Goal: Task Accomplishment & Management: Complete application form

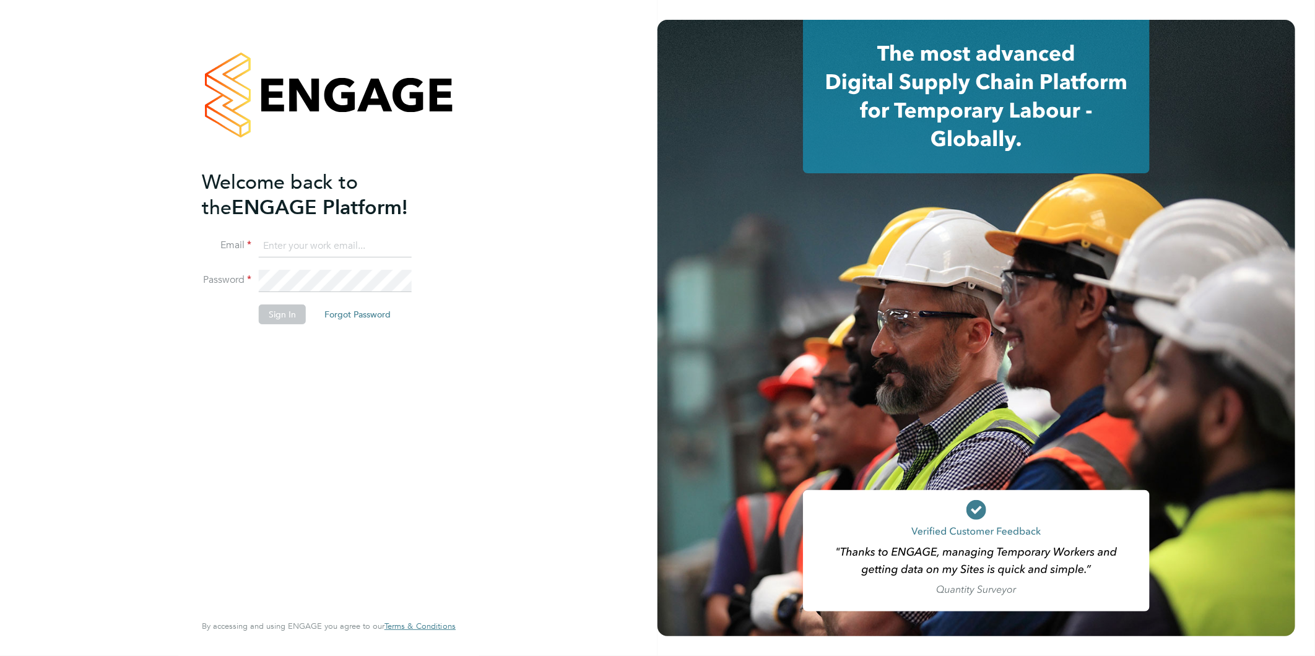
click at [337, 240] on input at bounding box center [335, 246] width 153 height 22
type input "creditcontrol@chefsbay.co.uk"
click at [69, 516] on div "Welcome back to the ENGAGE Platform! Email creditcontrol@chefsbay.co.uk Passwor…" at bounding box center [329, 328] width 658 height 656
click at [444, 541] on div "Welcome back to the ENGAGE Platform! Email creditcontrol@chefsbay.co.uk Passwor…" at bounding box center [329, 326] width 254 height 612
click at [84, 358] on div "Welcome back to the ENGAGE Platform! Email creditcontrol@chefsbay.co.uk Passwor…" at bounding box center [329, 328] width 658 height 656
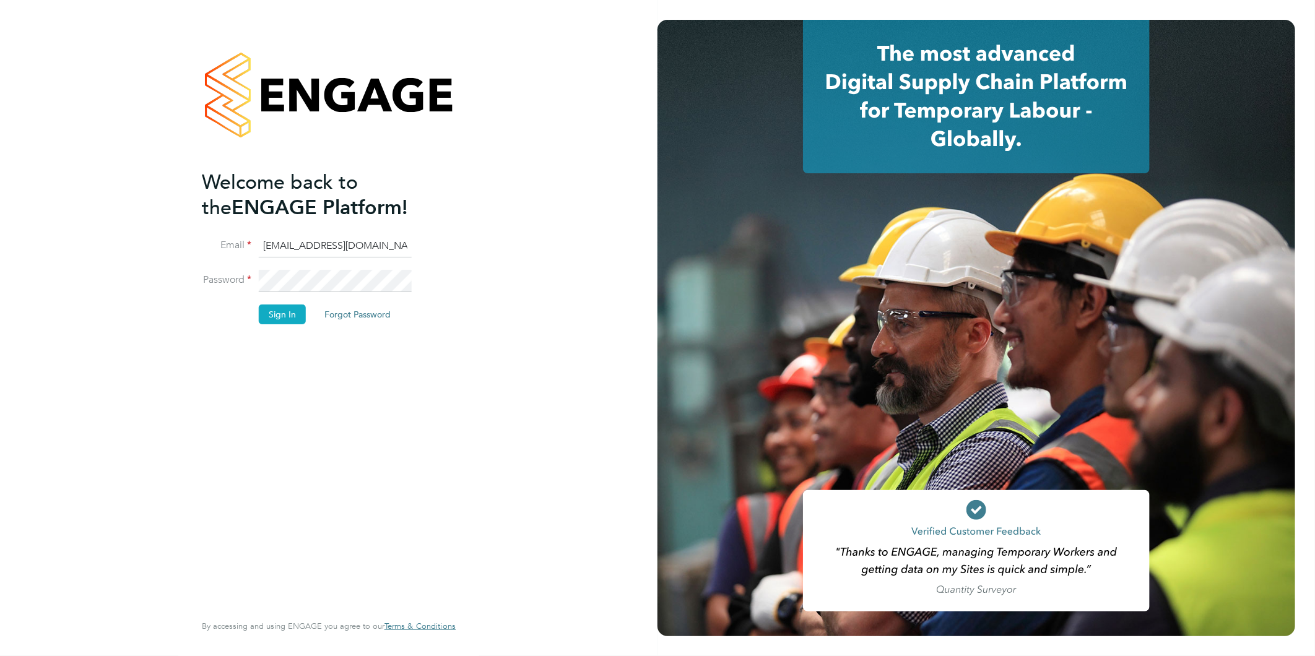
click at [259, 313] on button "Sign In" at bounding box center [282, 315] width 47 height 20
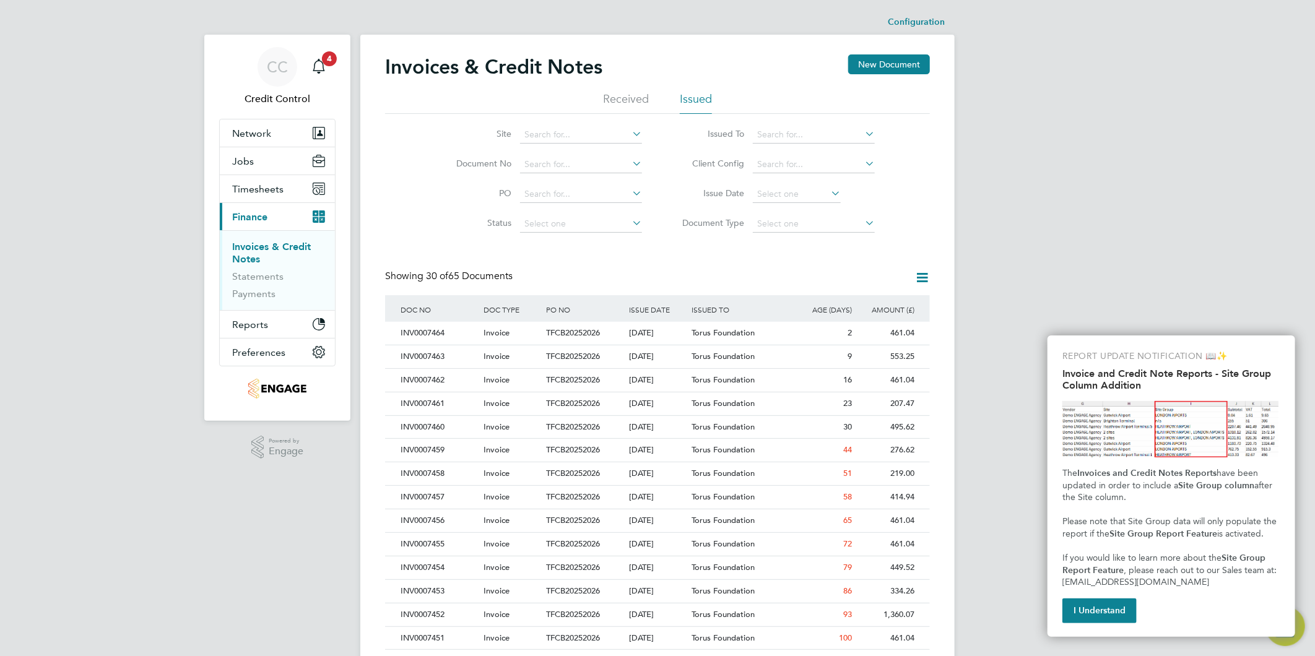
click at [1149, 300] on div "CC Credit Control Notifications 4 Applications: Network Team Members Businesses…" at bounding box center [657, 553] width 1315 height 1107
click at [989, 209] on div "CC Credit Control Notifications 4 Applications: Network Team Members Businesses…" at bounding box center [657, 553] width 1315 height 1107
click at [1171, 172] on div "CC Credit Control Notifications 4 Applications: Network Team Members Businesses…" at bounding box center [657, 553] width 1315 height 1107
click at [1178, 184] on div "CC Credit Control Notifications 4 Applications: Network Team Members Businesses…" at bounding box center [657, 553] width 1315 height 1107
click at [251, 188] on span "Timesheets" at bounding box center [257, 189] width 51 height 12
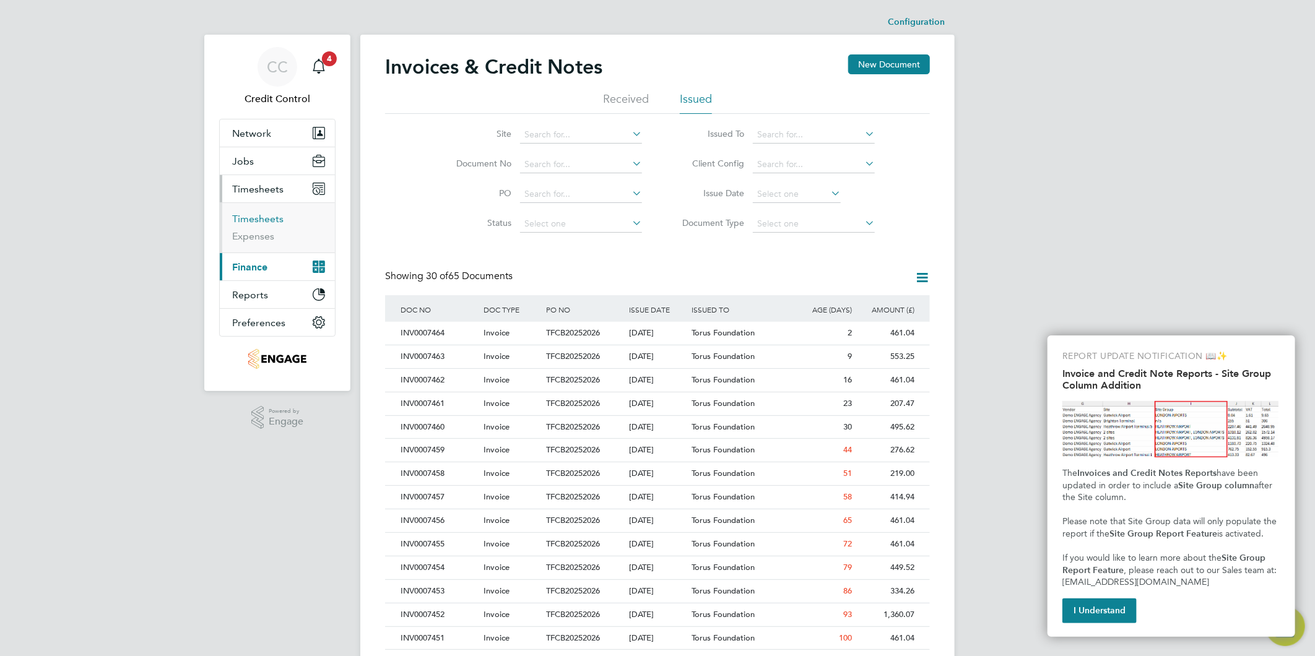
click at [280, 221] on link "Timesheets" at bounding box center [257, 219] width 51 height 12
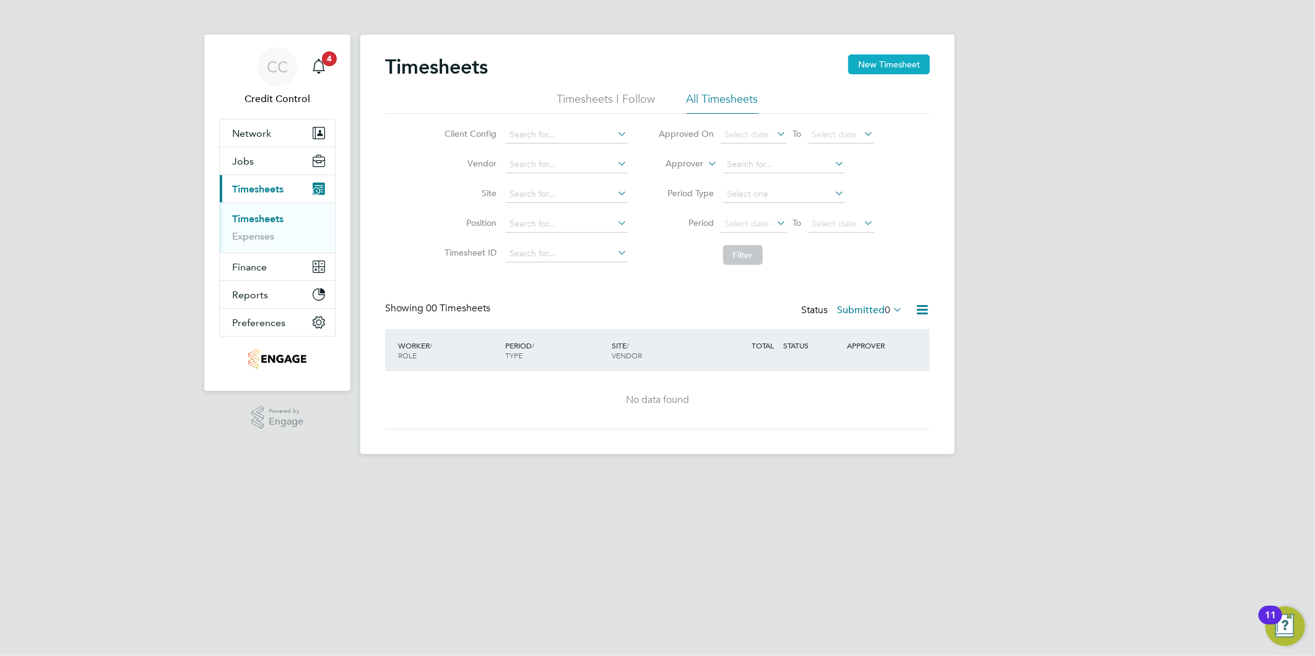
click at [868, 65] on button "New Timesheet" at bounding box center [889, 64] width 82 height 20
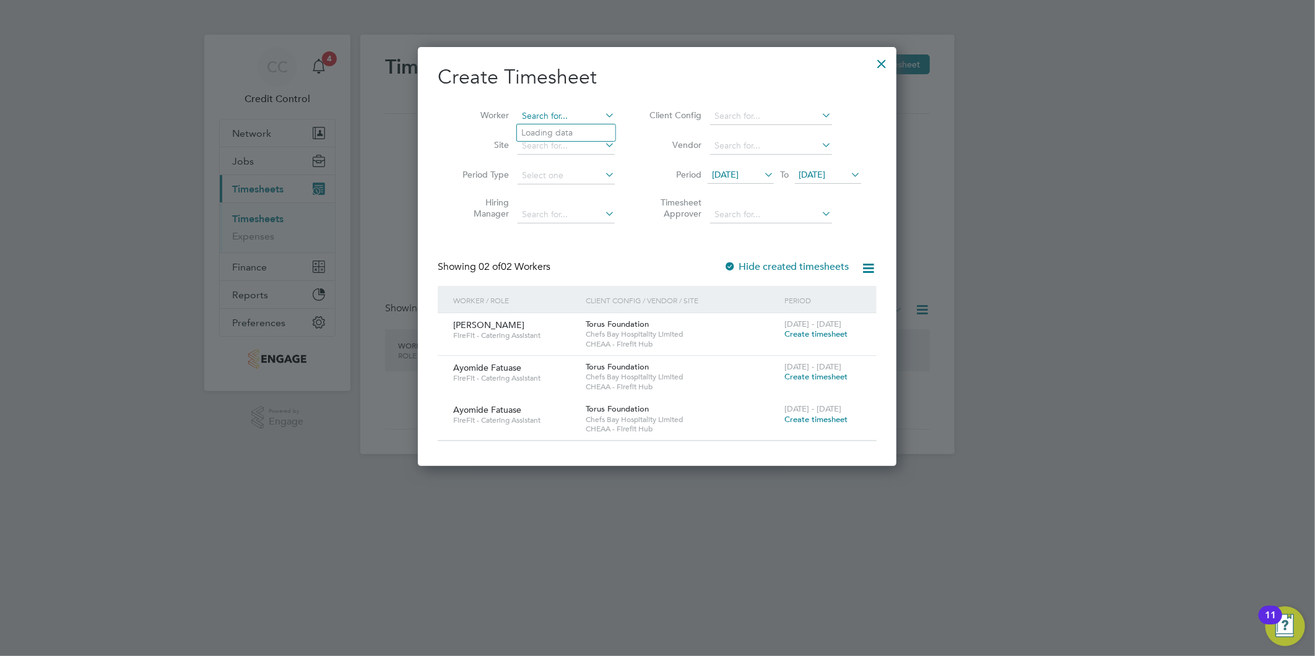
click at [560, 119] on input at bounding box center [566, 116] width 97 height 17
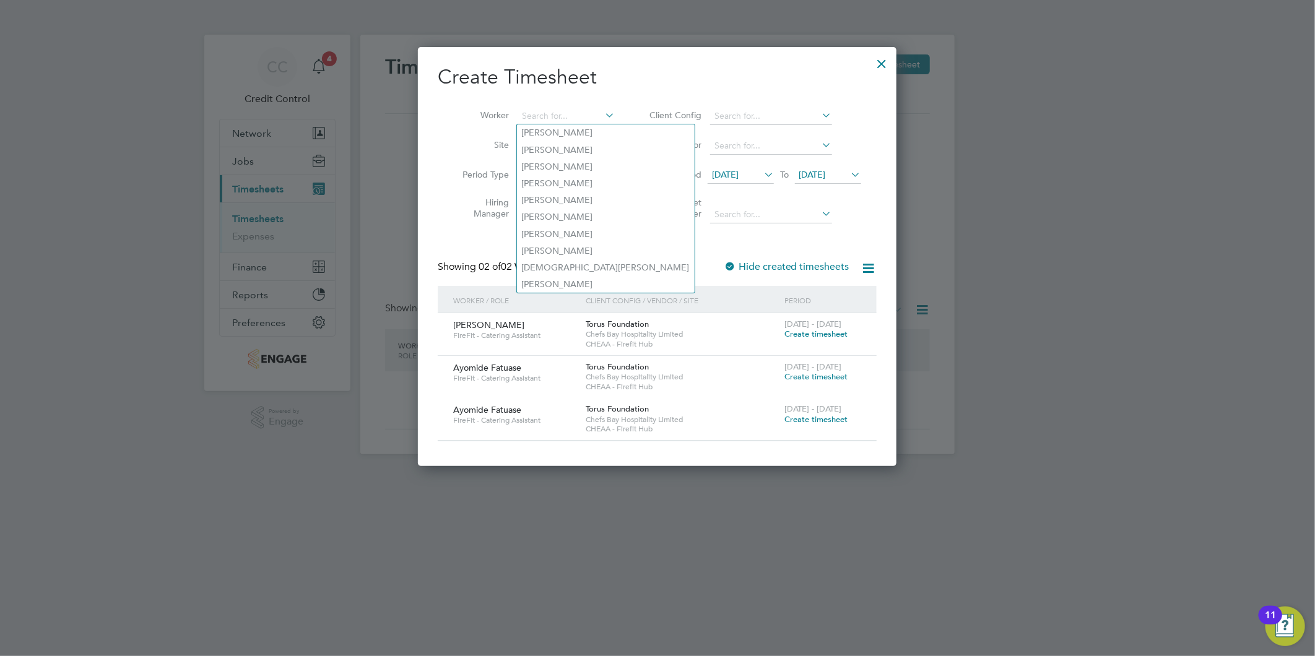
click at [635, 82] on h2 "Create Timesheet" at bounding box center [657, 77] width 439 height 26
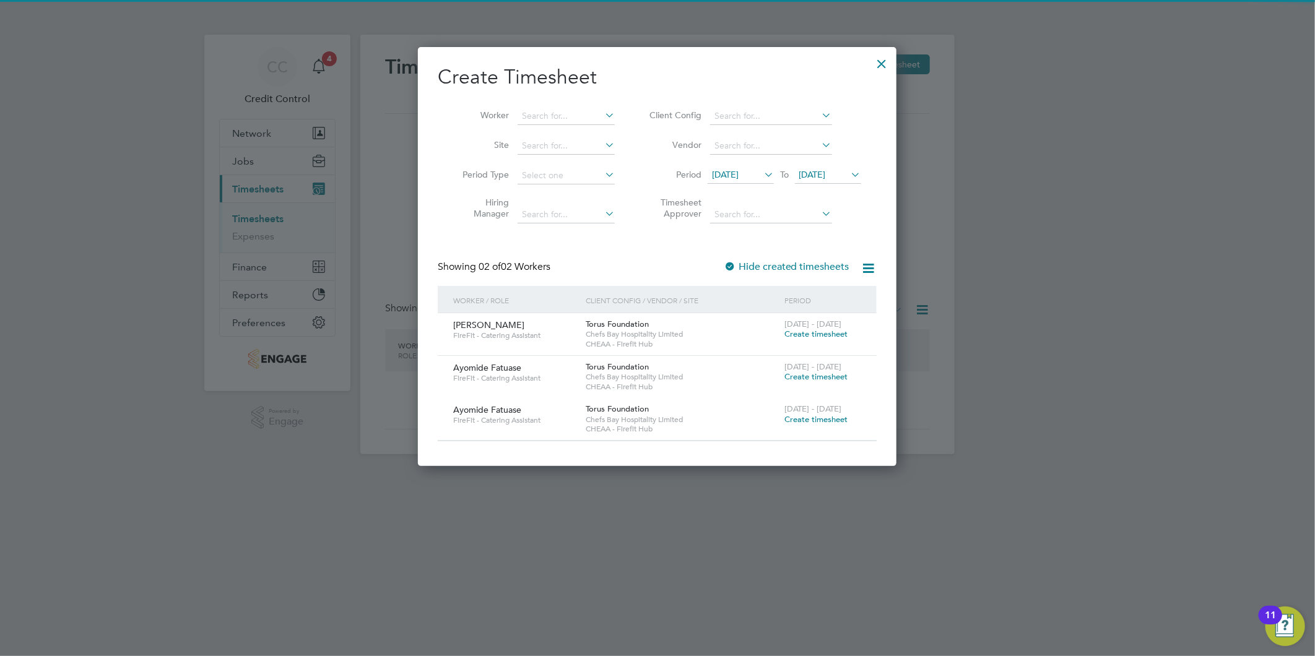
click at [692, 82] on h2 "Create Timesheet" at bounding box center [657, 77] width 439 height 26
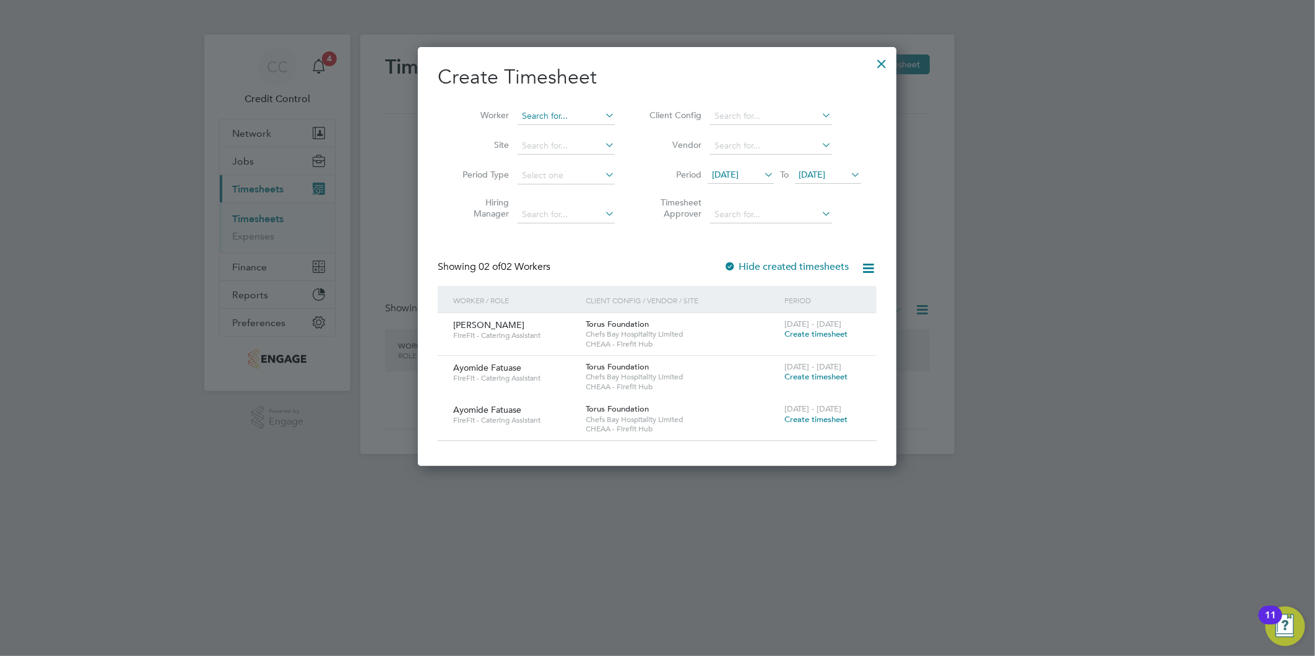
click at [573, 121] on input at bounding box center [566, 116] width 97 height 17
click at [552, 126] on li "Bless ing [PERSON_NAME]" at bounding box center [575, 133] width 116 height 17
type input "[PERSON_NAME]"
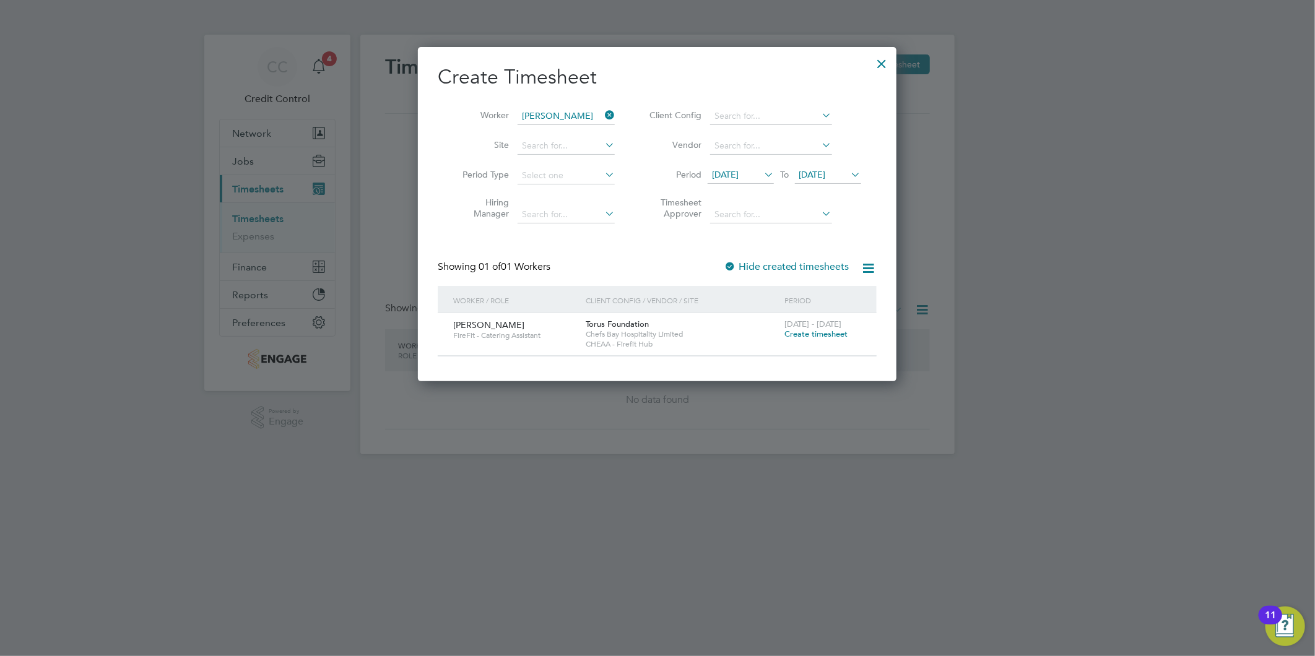
click at [817, 336] on span "Create timesheet" at bounding box center [815, 334] width 63 height 11
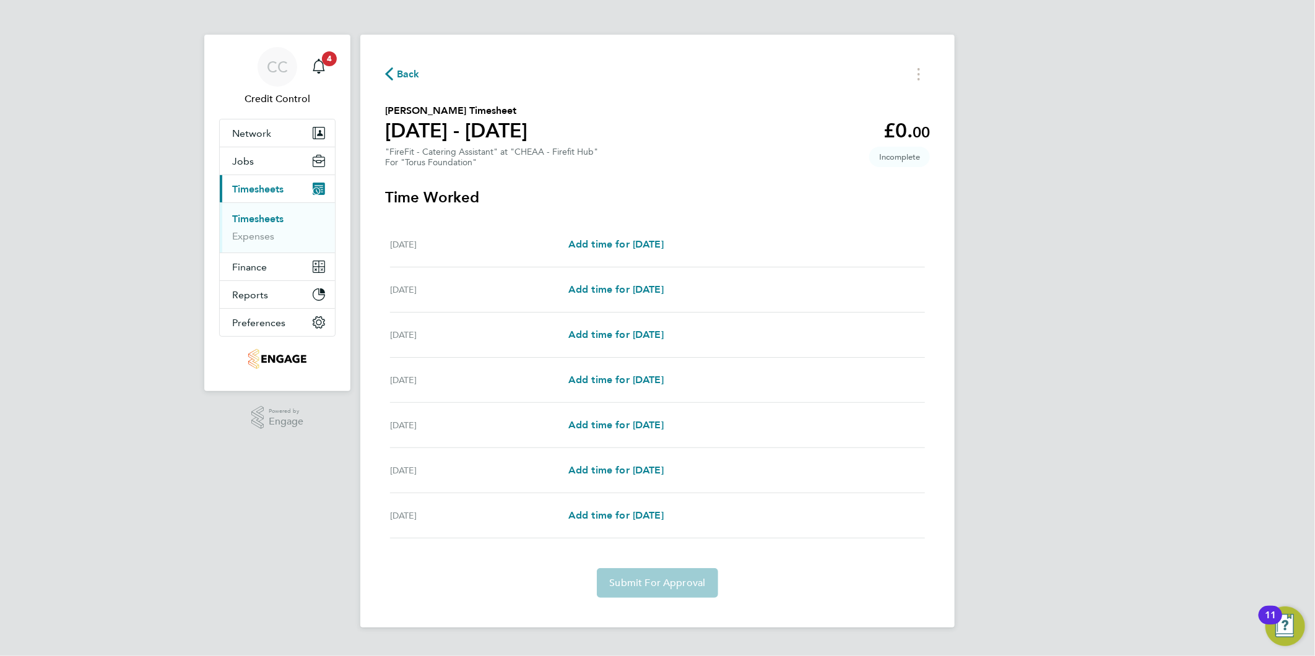
click at [721, 176] on div "Back [PERSON_NAME] Timesheet [DATE] - [DATE] £0. 00 "FireFit - Catering Assista…" at bounding box center [657, 331] width 594 height 593
click at [661, 382] on span "Add time for [DATE]" at bounding box center [615, 380] width 95 height 12
select select "30"
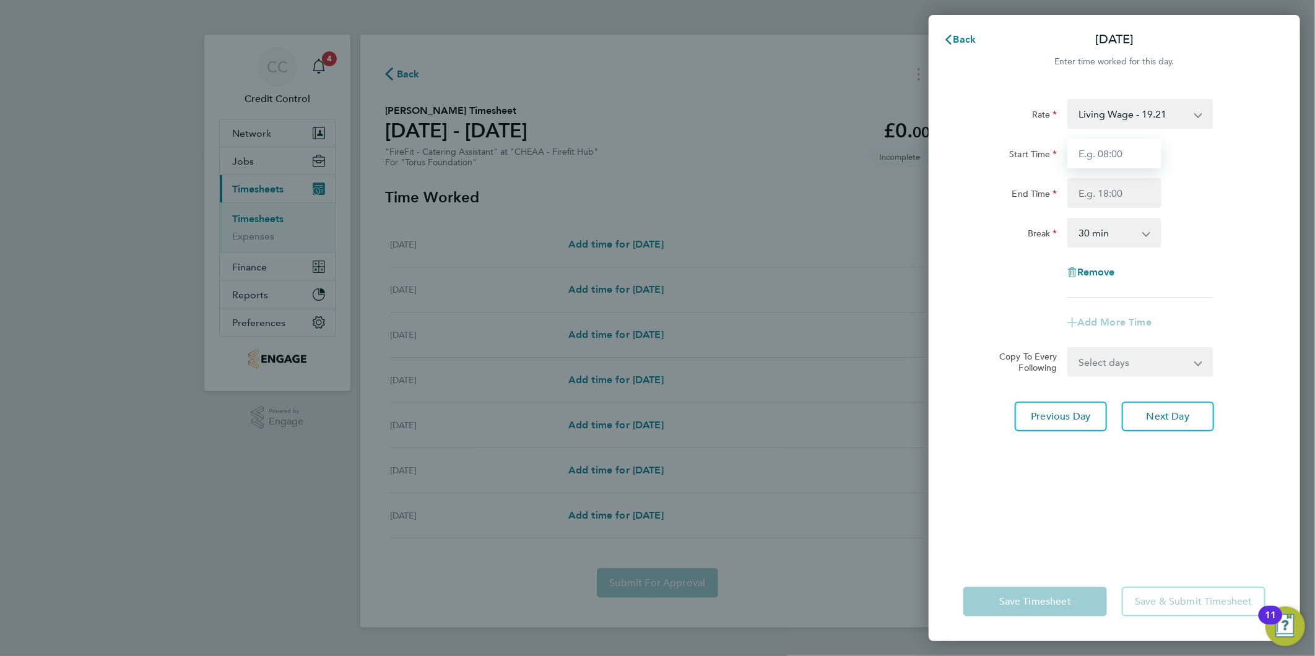
click at [1084, 152] on input "Start Time" at bounding box center [1114, 154] width 94 height 30
type input "09:00"
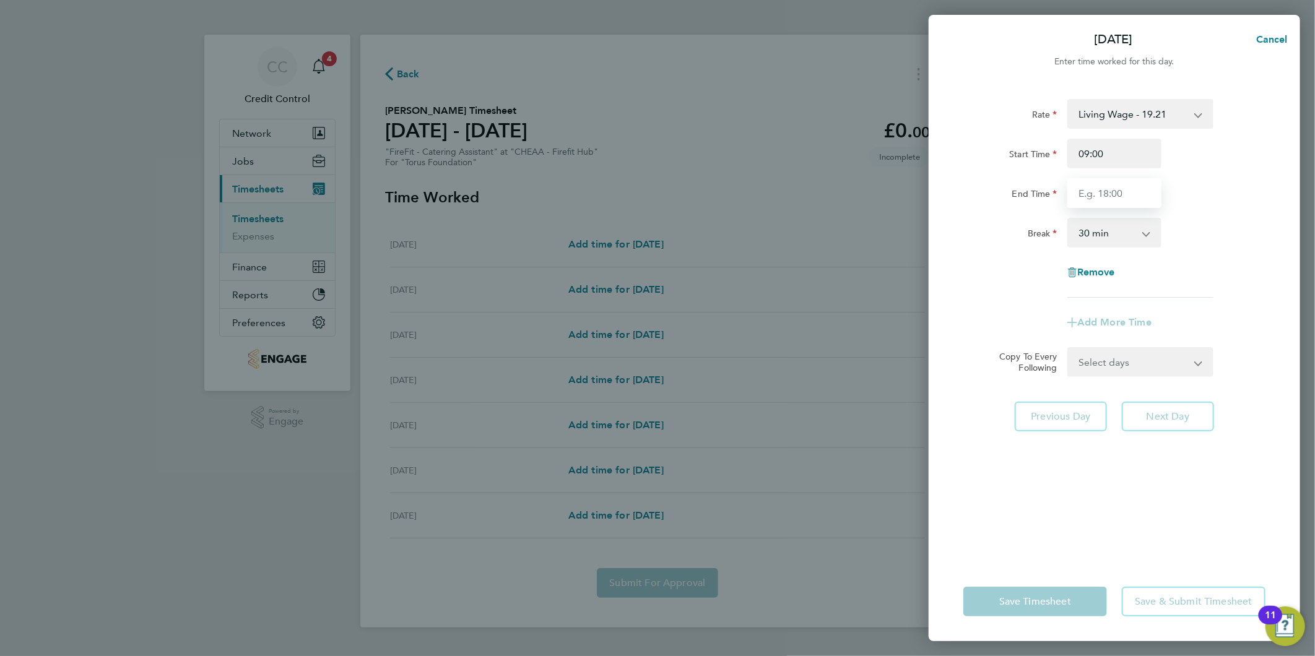
click at [1107, 191] on input "End Time" at bounding box center [1114, 193] width 94 height 30
type input "14:00"
click at [1197, 177] on div "Start Time 09:00 End Time 14:00" at bounding box center [1114, 173] width 312 height 69
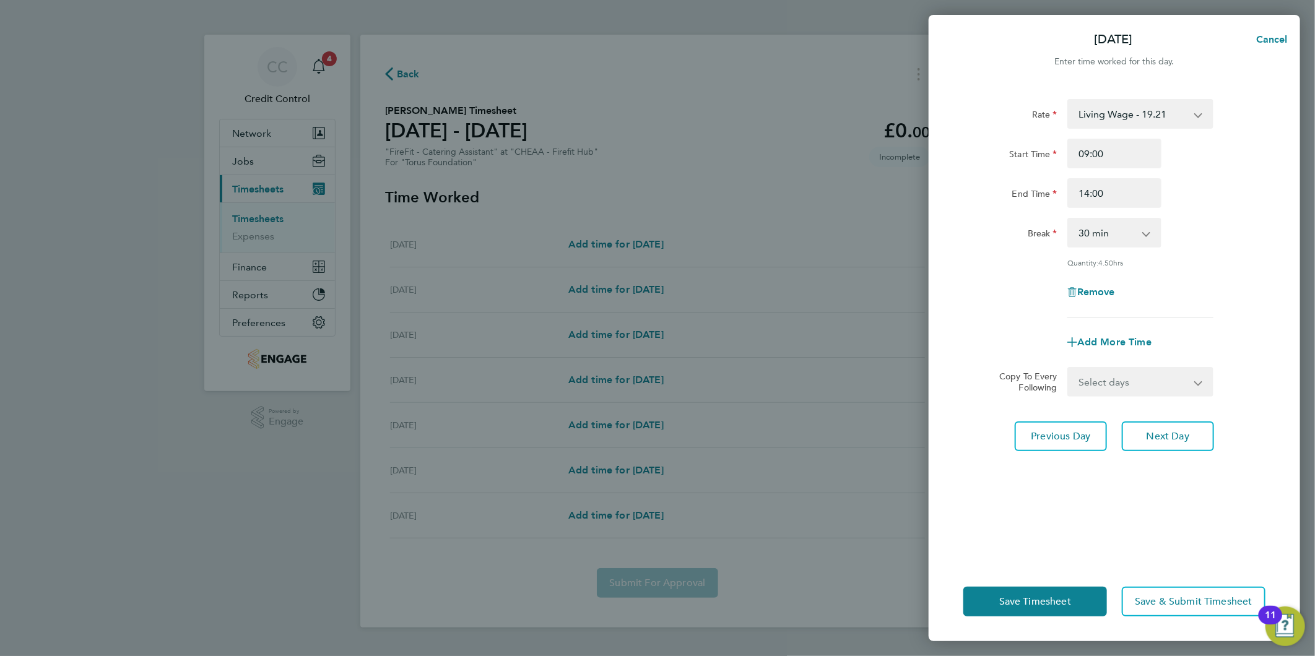
click at [1150, 218] on div "0 min 15 min 30 min 45 min 60 min 75 min 90 min" at bounding box center [1114, 233] width 94 height 30
click at [1145, 227] on select "0 min 15 min 30 min 45 min 60 min 75 min 90 min" at bounding box center [1107, 232] width 77 height 27
select select "0"
click at [1069, 219] on select "0 min 15 min 30 min 45 min 60 min 75 min 90 min" at bounding box center [1107, 232] width 77 height 27
click at [1237, 195] on div "End Time 14:00" at bounding box center [1114, 193] width 312 height 30
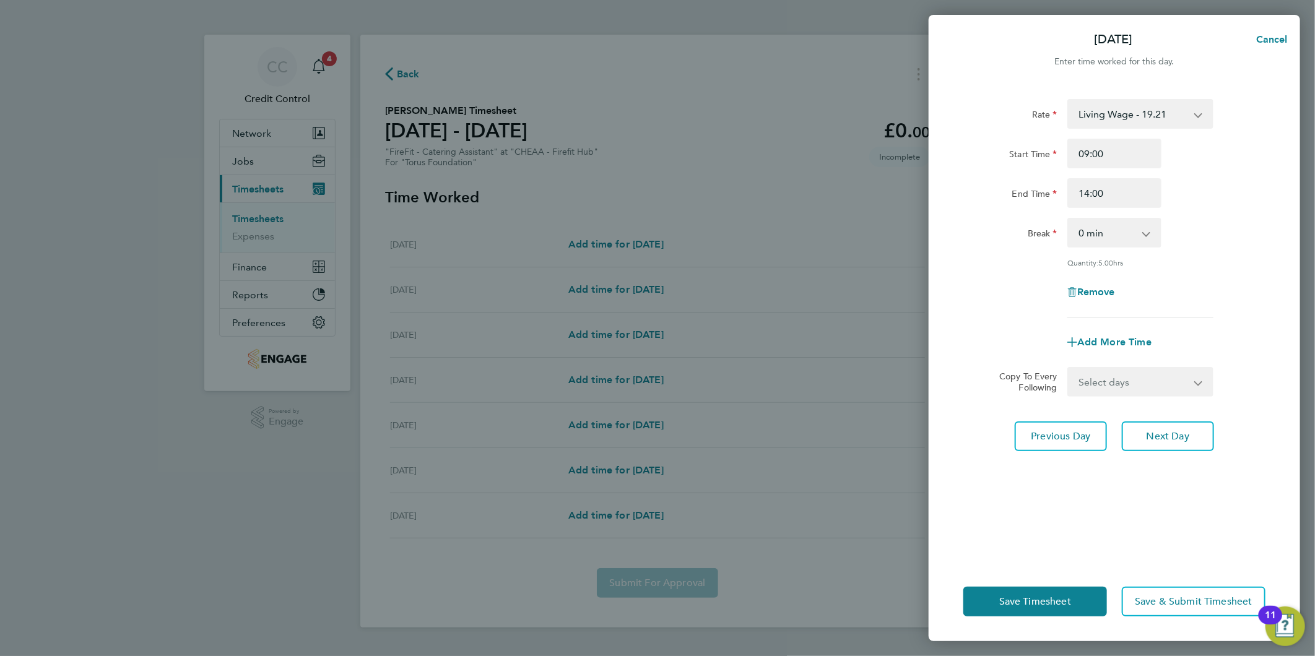
click at [1186, 118] on select "Living Wage - 19.21" at bounding box center [1133, 113] width 129 height 27
click at [1248, 190] on div "End Time 14:00" at bounding box center [1114, 193] width 312 height 30
click at [1158, 446] on button "Next Day" at bounding box center [1168, 437] width 92 height 30
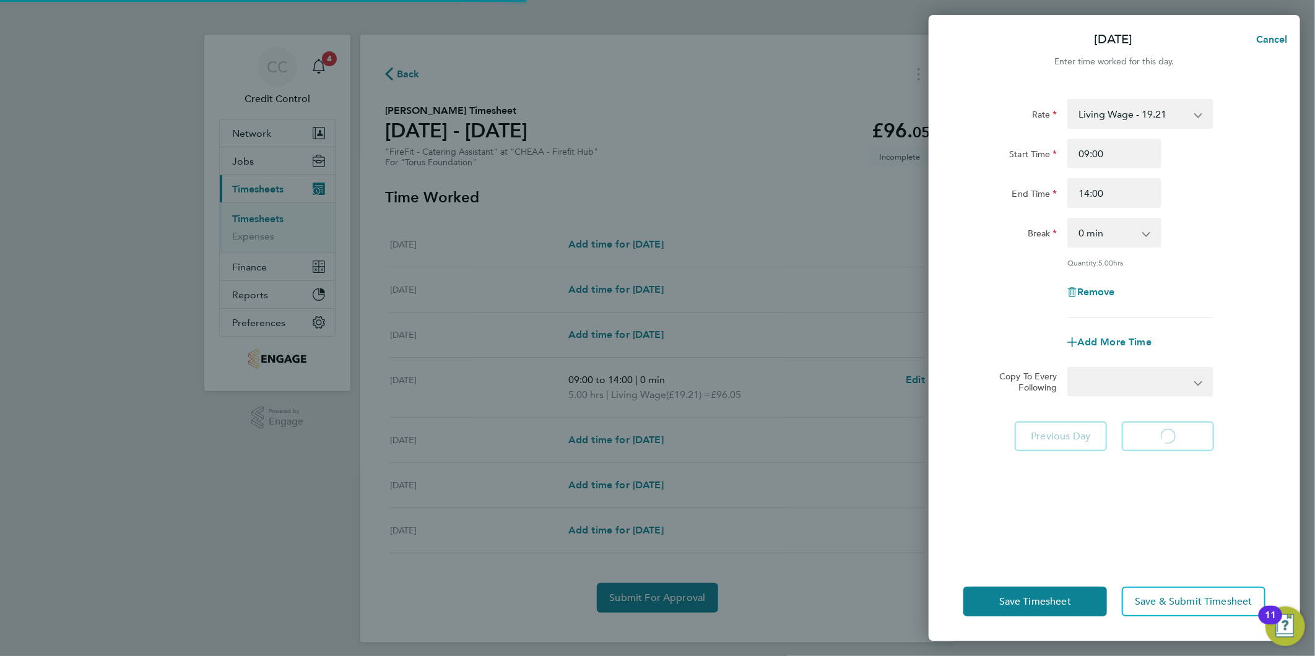
select select "30"
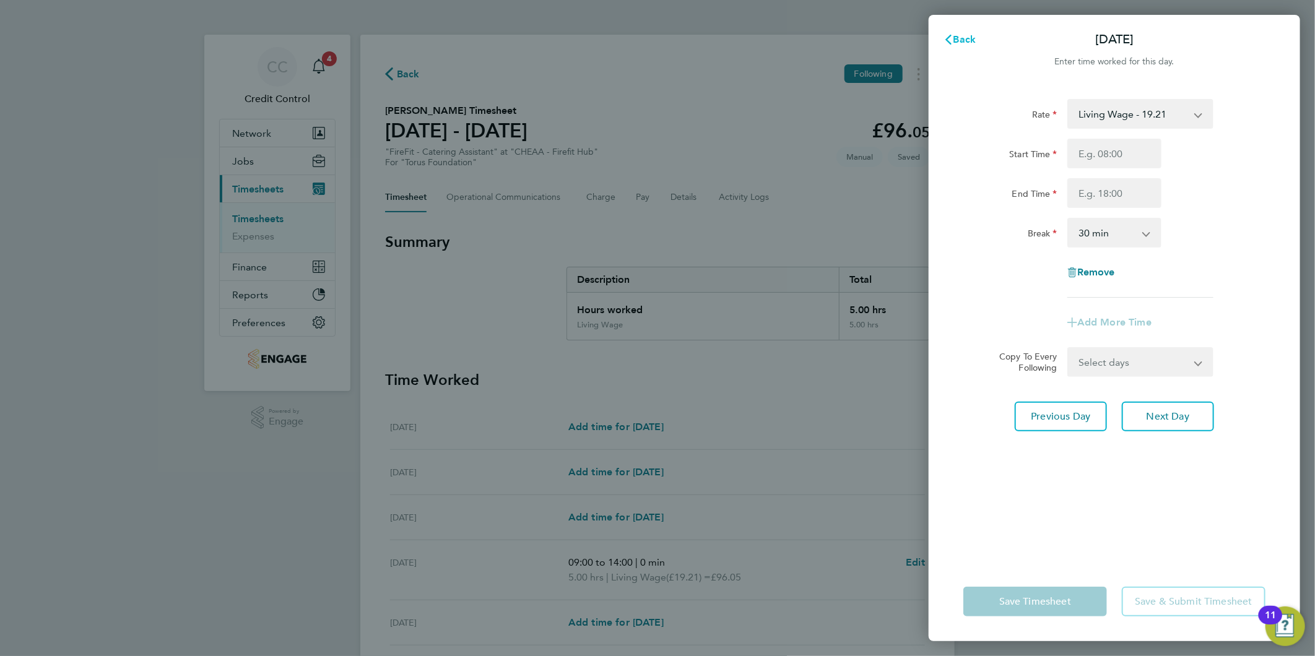
click at [962, 40] on span "Back" at bounding box center [965, 39] width 23 height 12
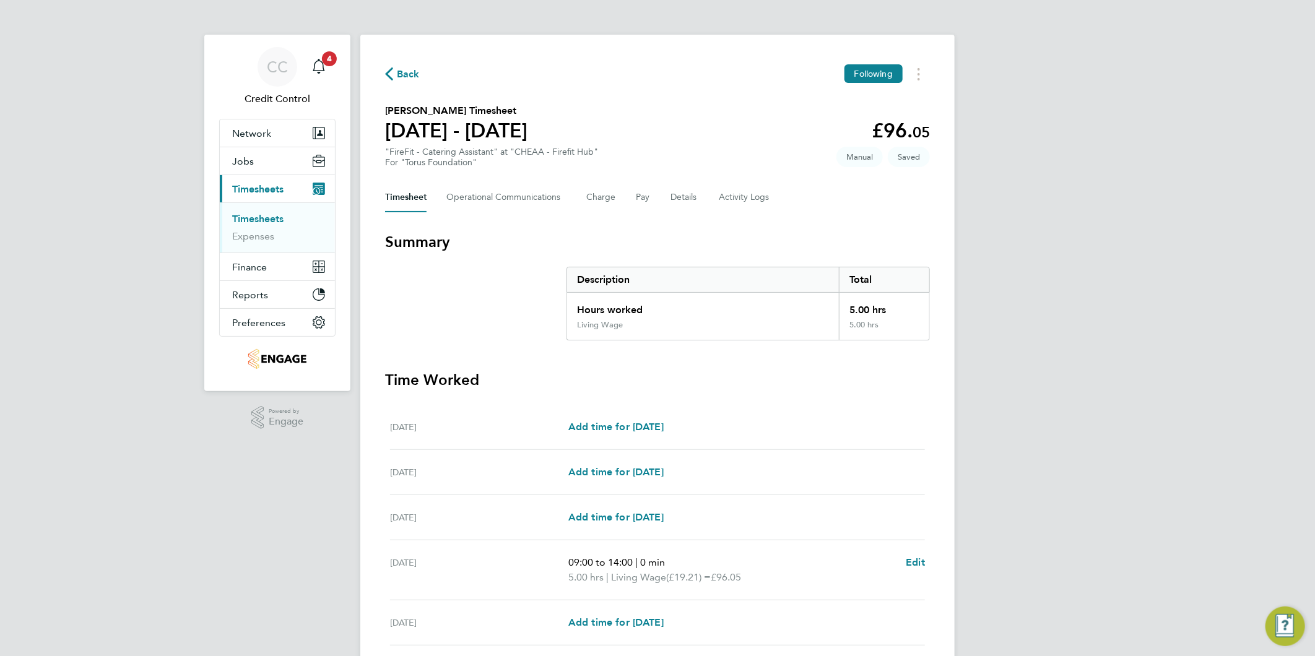
click at [1068, 185] on div "CC Credit Control Notifications 4 Applications: Network Team Members Businesses…" at bounding box center [657, 422] width 1315 height 845
click at [1233, 267] on div "CC Credit Control Notifications 4 Applications: Network Team Members Businesses…" at bounding box center [657, 422] width 1315 height 845
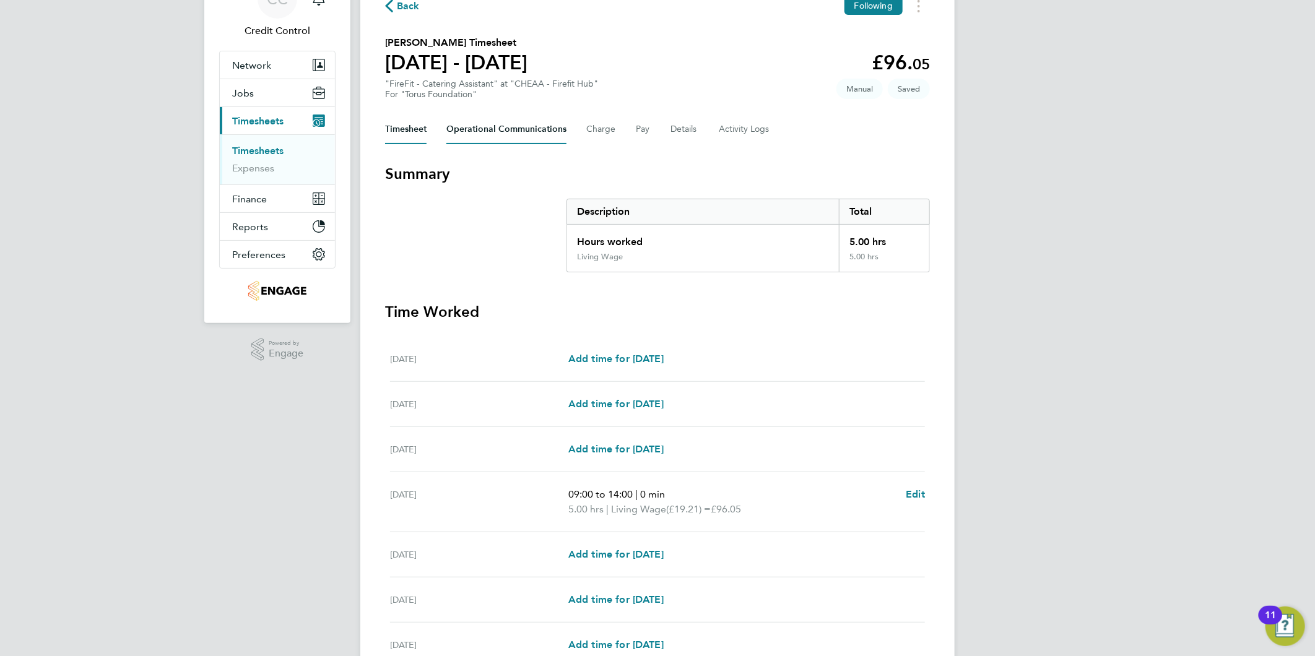
scroll to position [69, 0]
click at [484, 126] on Communications-tab "Operational Communications" at bounding box center [506, 129] width 120 height 30
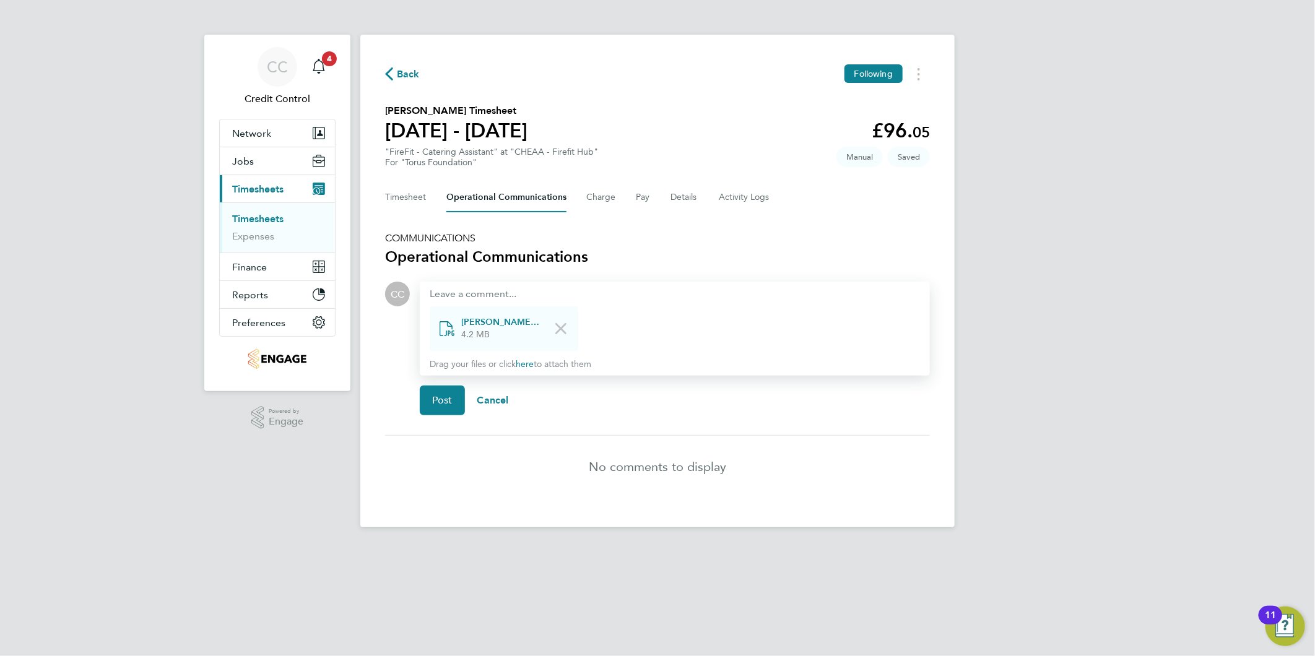
click at [1155, 547] on html "CC Credit Control Notifications 4 Applications: Network Team Members Businesses…" at bounding box center [657, 273] width 1315 height 547
click at [427, 402] on button "Post" at bounding box center [442, 401] width 45 height 30
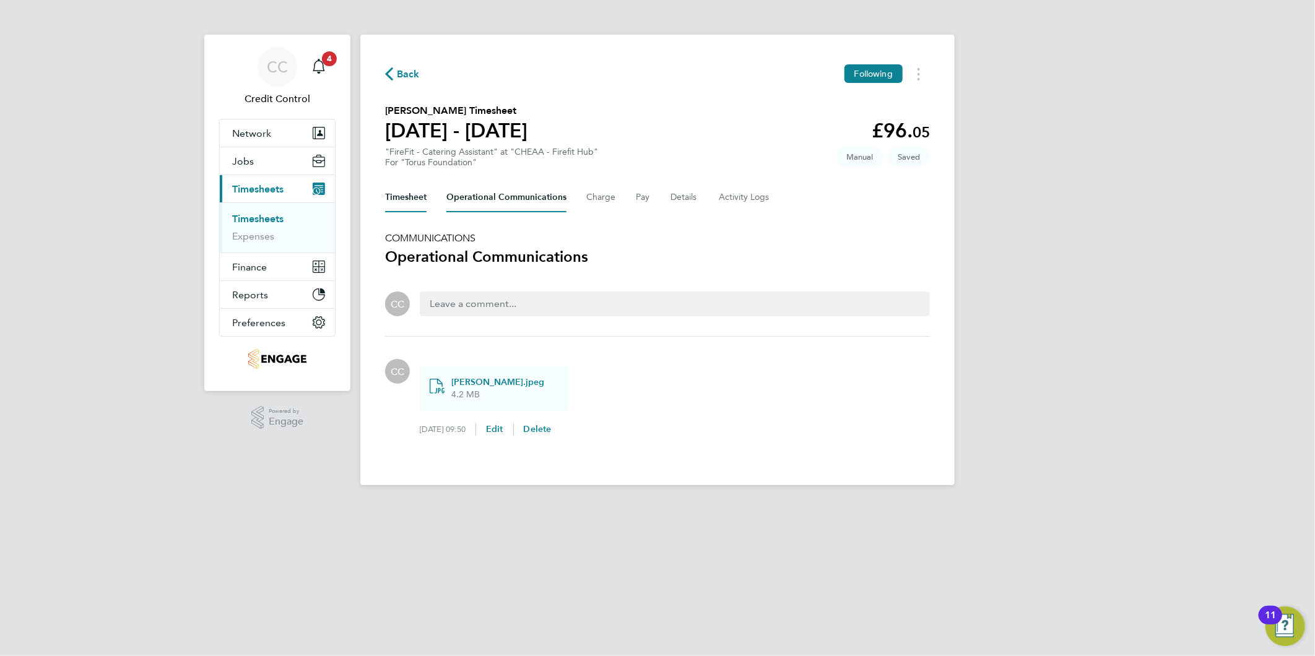
click at [393, 197] on button "Timesheet" at bounding box center [405, 198] width 41 height 30
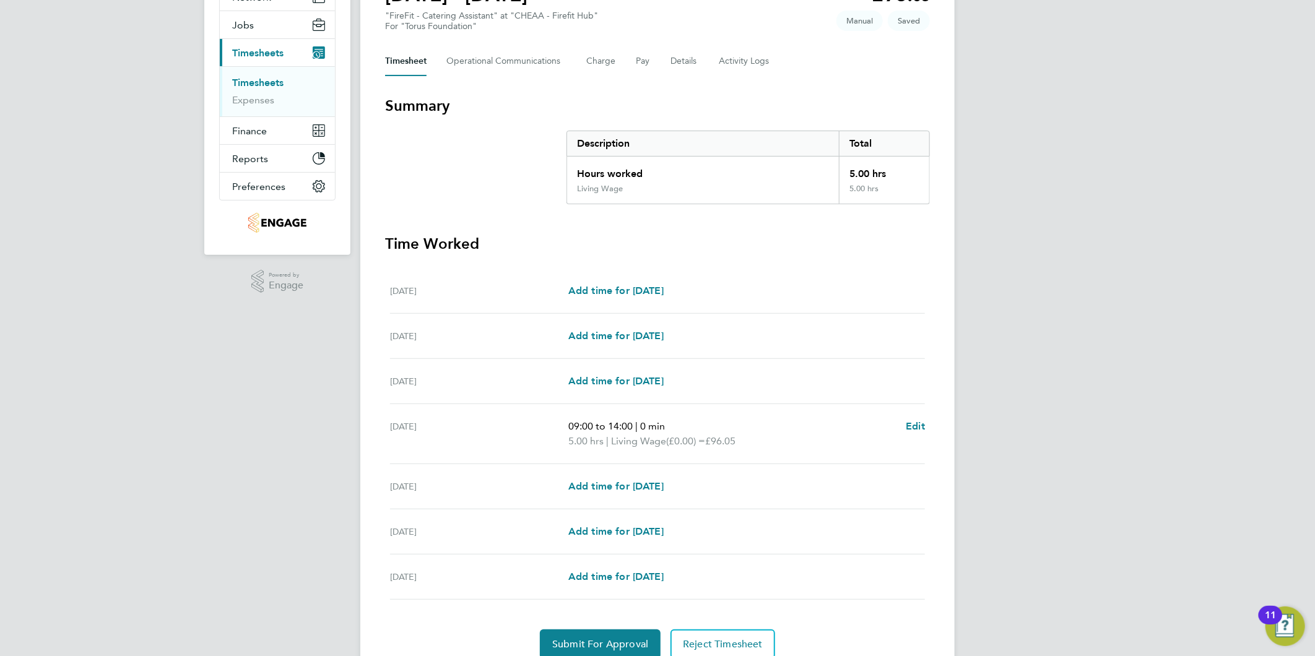
scroll to position [137, 0]
click at [1124, 361] on div "CC Credit Control Notifications 4 Applications: Network Team Members Businesses…" at bounding box center [657, 285] width 1315 height 845
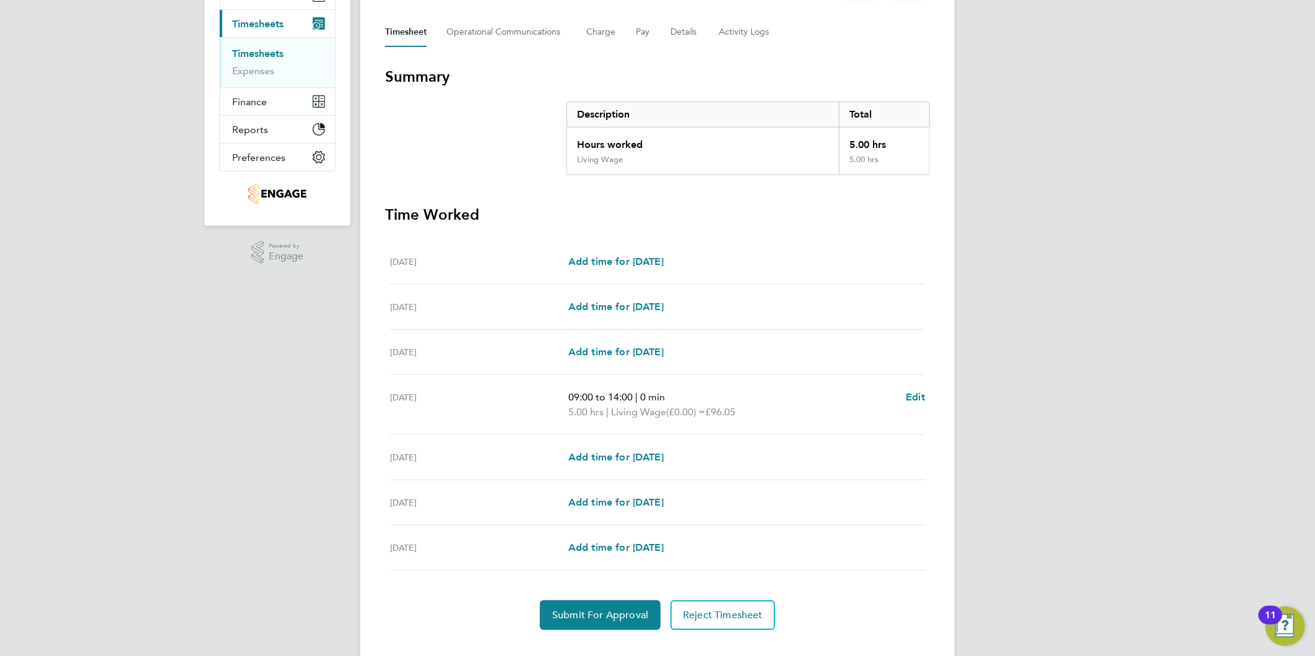
scroll to position [188, 0]
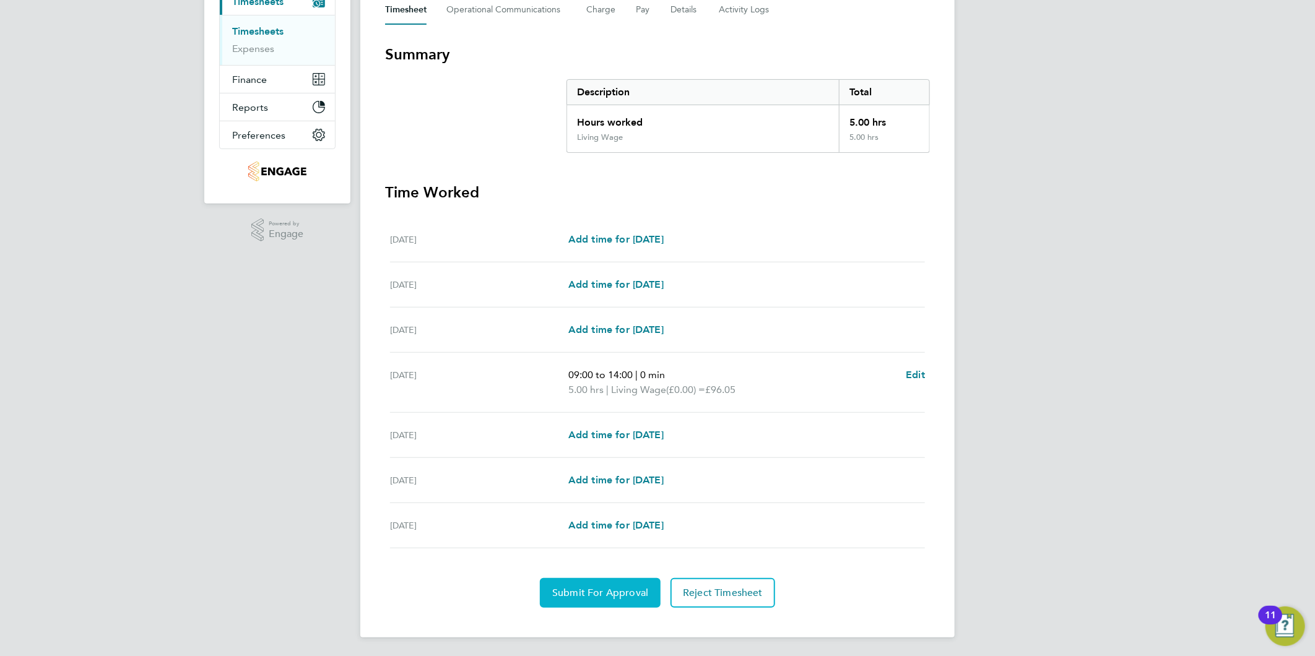
click at [599, 597] on span "Submit For Approval" at bounding box center [600, 593] width 96 height 12
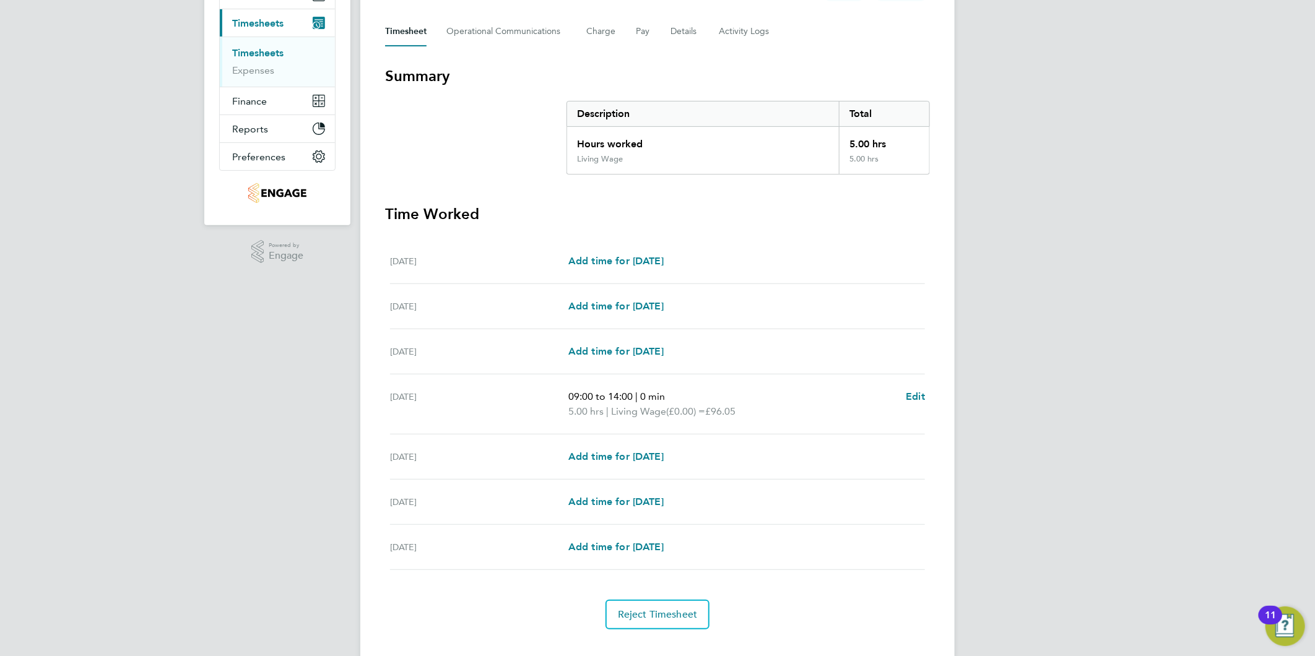
scroll to position [186, 0]
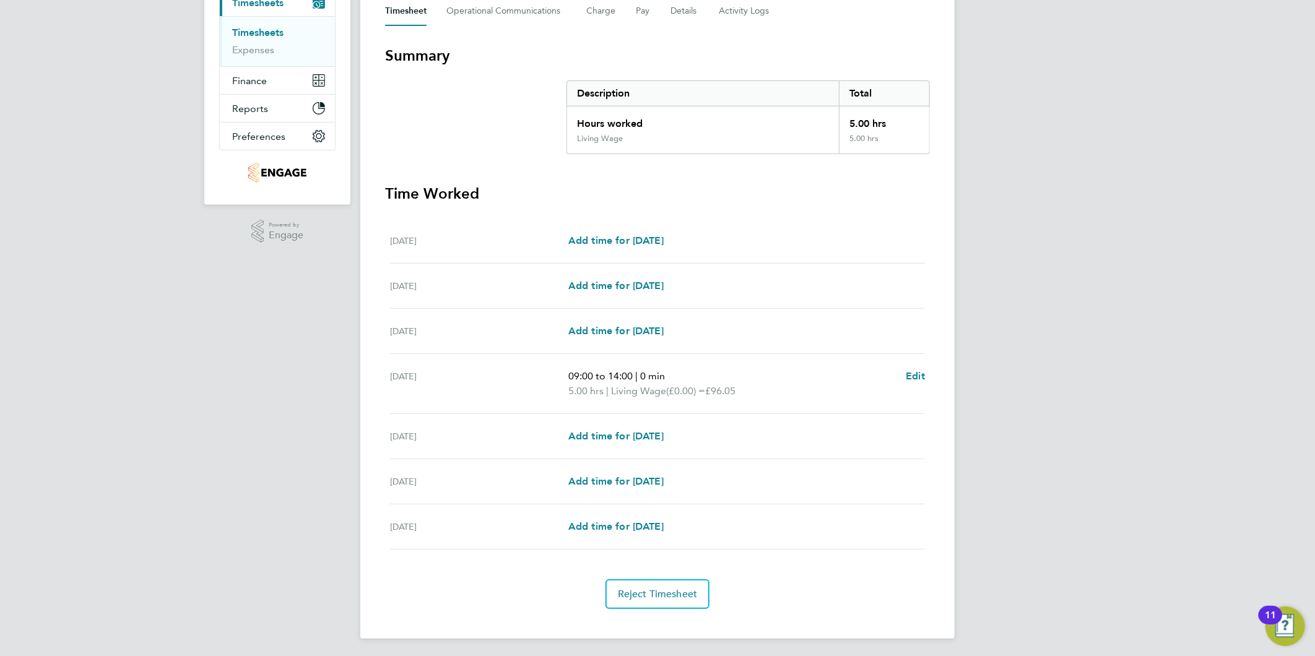
click at [1230, 290] on div "CC Credit Control Notifications 4 Applications: Network Team Members Businesses…" at bounding box center [657, 236] width 1315 height 845
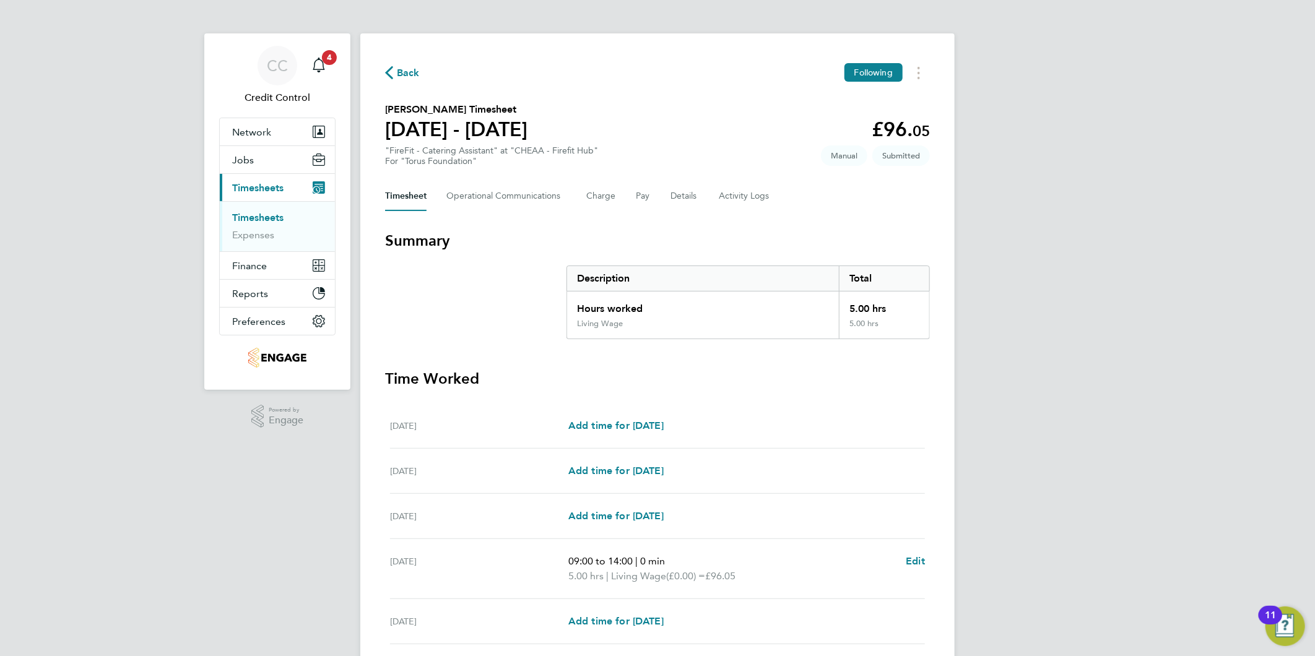
scroll to position [0, 0]
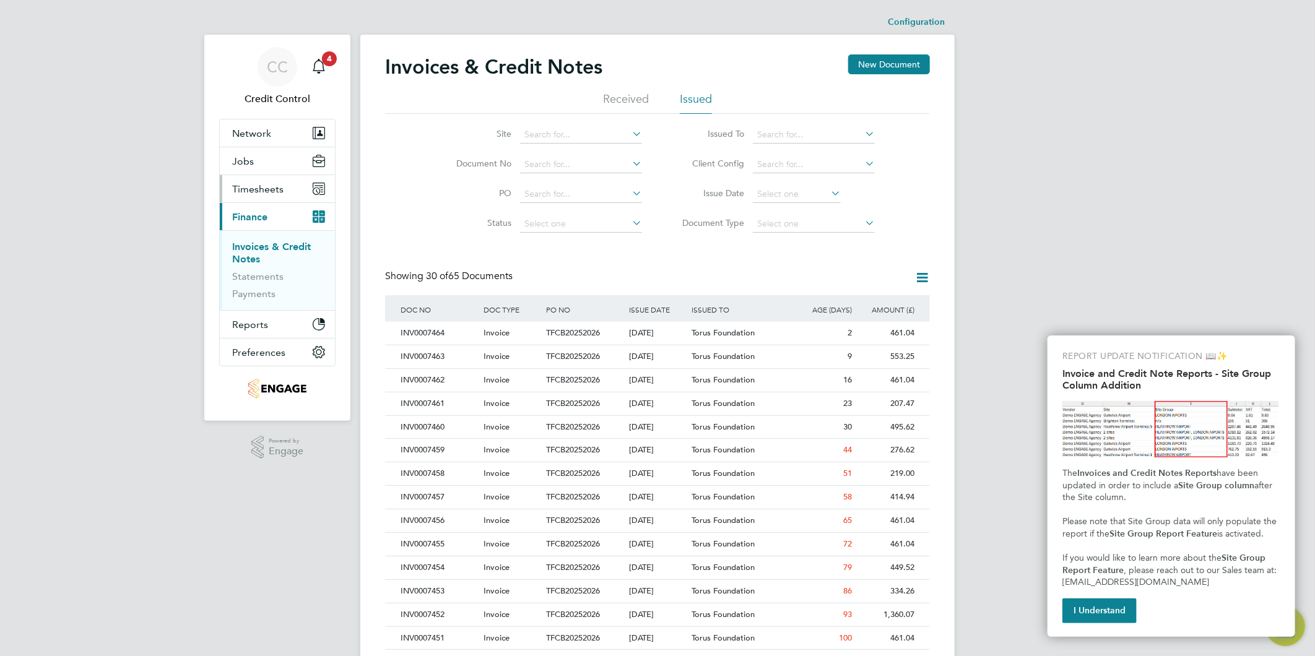
click at [259, 188] on span "Timesheets" at bounding box center [257, 189] width 51 height 12
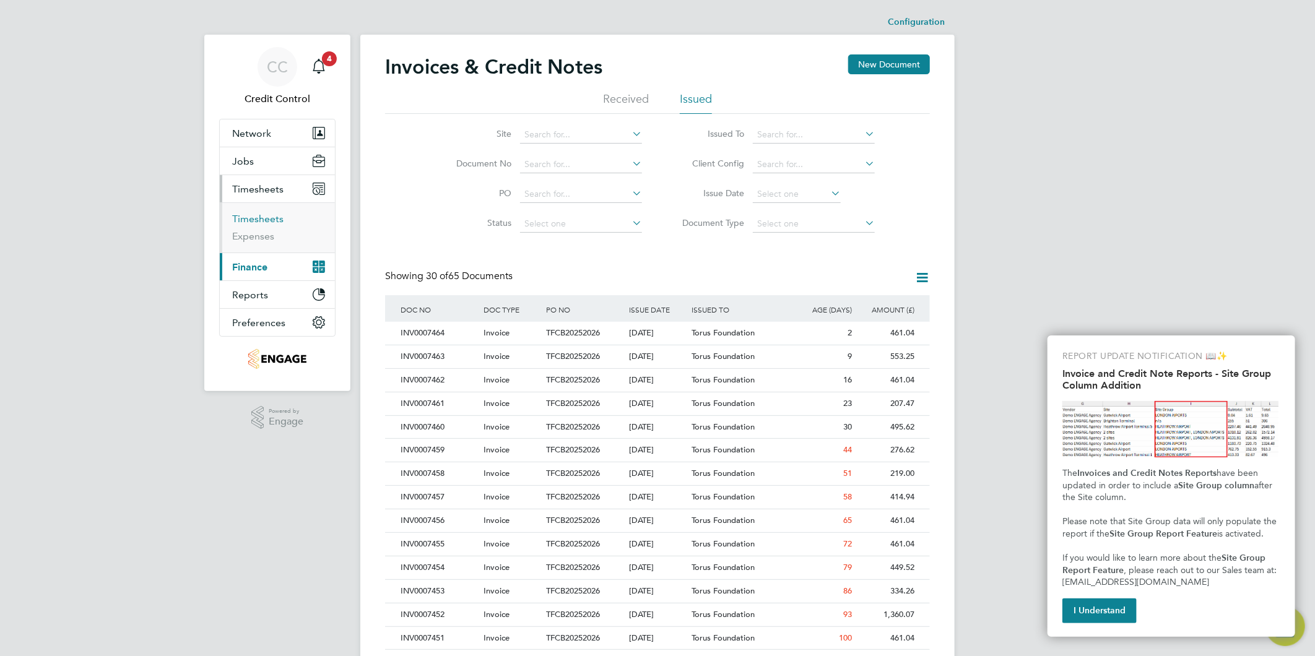
click at [261, 224] on link "Timesheets" at bounding box center [257, 219] width 51 height 12
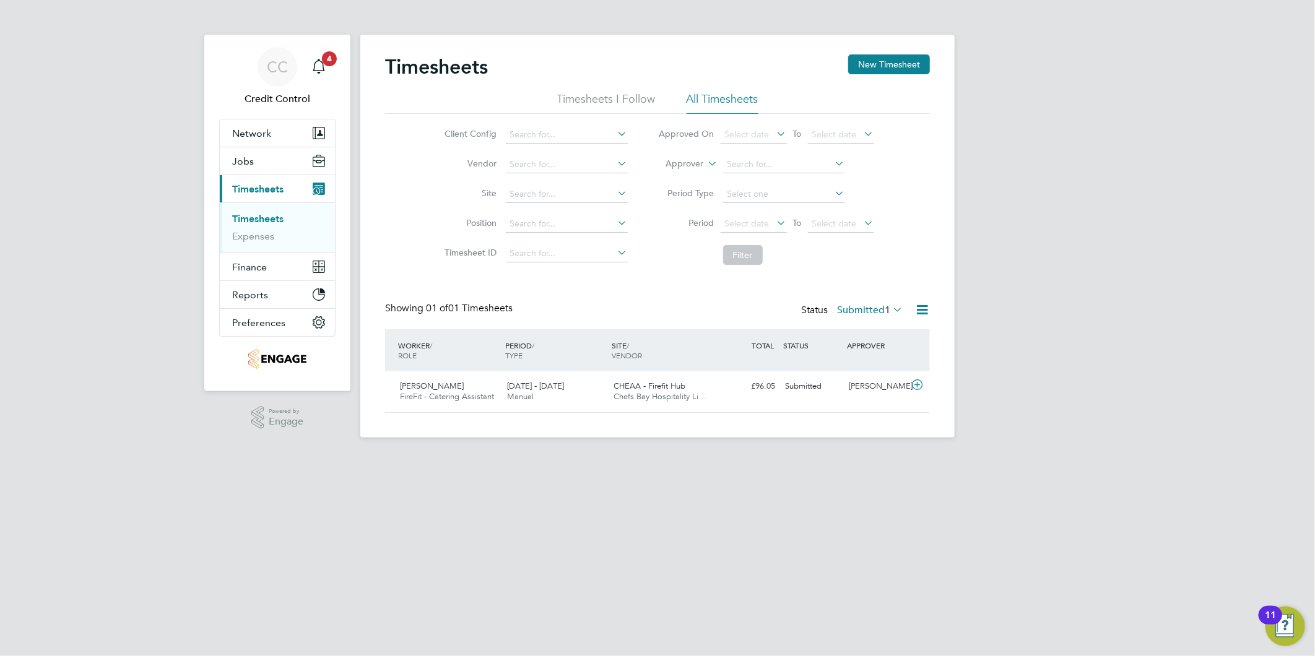
click at [1094, 312] on div "CC Credit Control Notifications 4 Applications: Network Team Members Businesses…" at bounding box center [657, 229] width 1315 height 458
click at [1159, 205] on div "CC Credit Control Notifications 4 Applications: Network Team Members Businesses…" at bounding box center [657, 229] width 1315 height 458
click at [1143, 198] on div "CC Credit Control Notifications 4 Applications: Network Team Members Businesses…" at bounding box center [657, 229] width 1315 height 458
